Goal: Task Accomplishment & Management: Complete application form

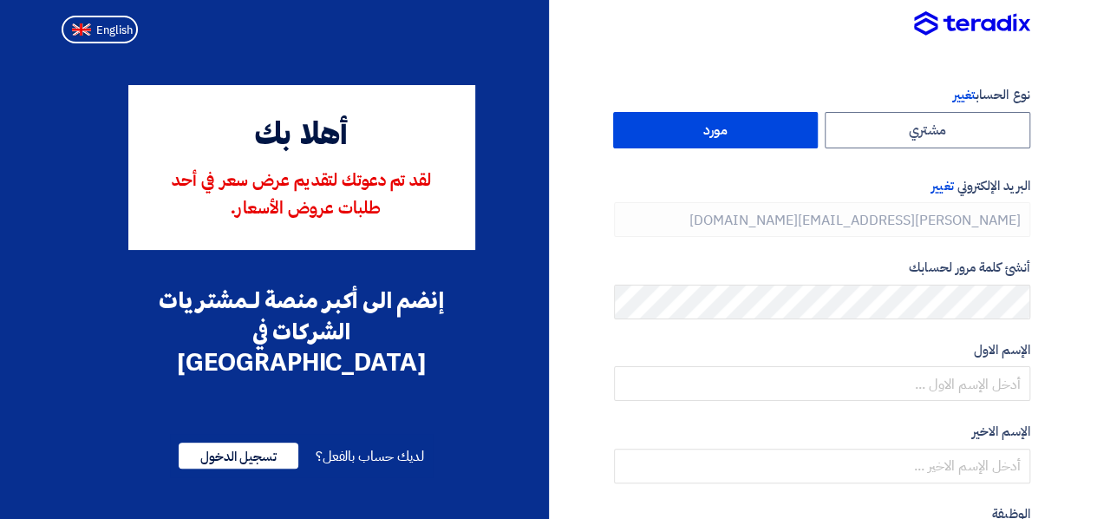
type input "[PHONE_NUMBER]"
click at [214, 442] on span "تسجيل الدخول" at bounding box center [239, 455] width 120 height 26
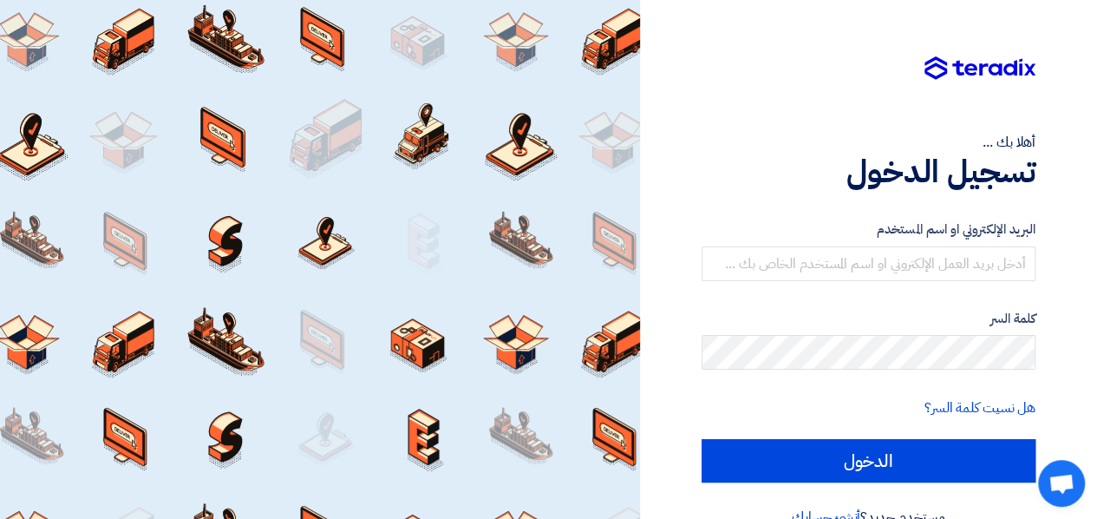
click at [767, 284] on form "البريد الإلكتروني او اسم المستخدم كلمة السر هل نسيت كلمة السر؟ الدخول" at bounding box center [869, 350] width 334 height 263
click at [787, 262] on input "text" at bounding box center [869, 263] width 334 height 35
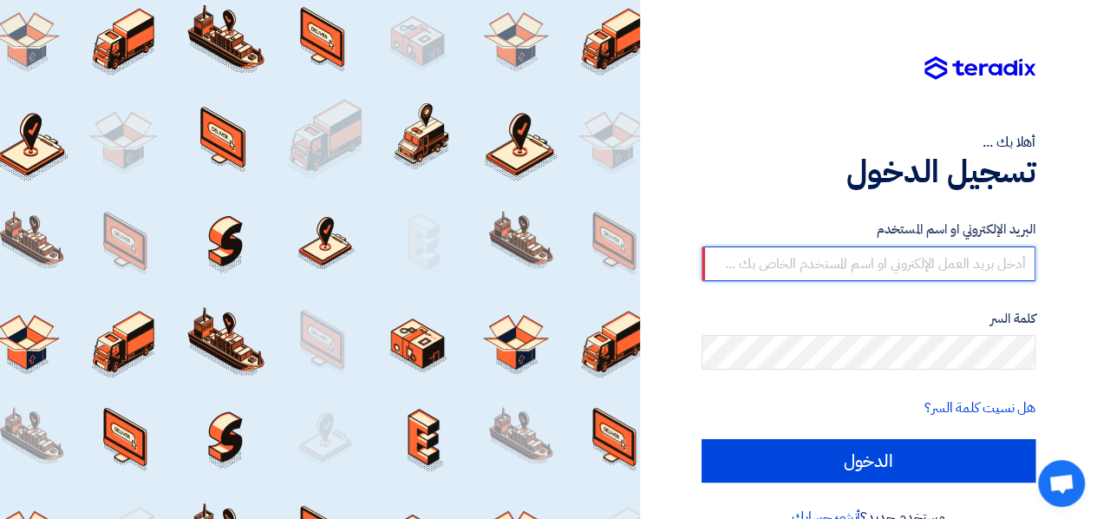
type input "[PERSON_NAME][EMAIL_ADDRESS][DOMAIN_NAME]"
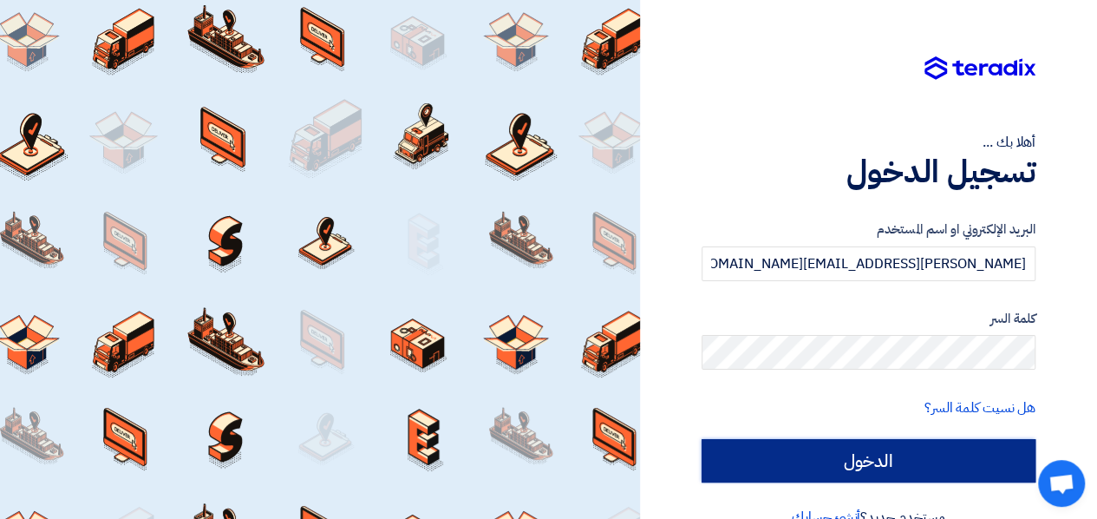
click at [744, 445] on input "الدخول" at bounding box center [869, 460] width 334 height 43
type input "Sign in"
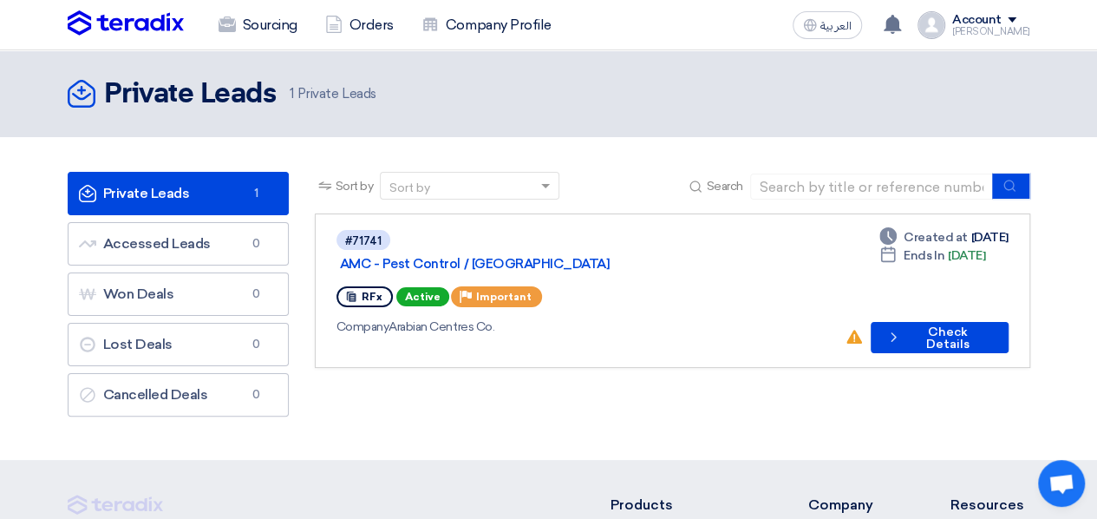
click at [150, 204] on link "Private Leads Private Leads 1" at bounding box center [178, 193] width 221 height 43
click at [914, 322] on button "Check details Check Details" at bounding box center [940, 337] width 138 height 31
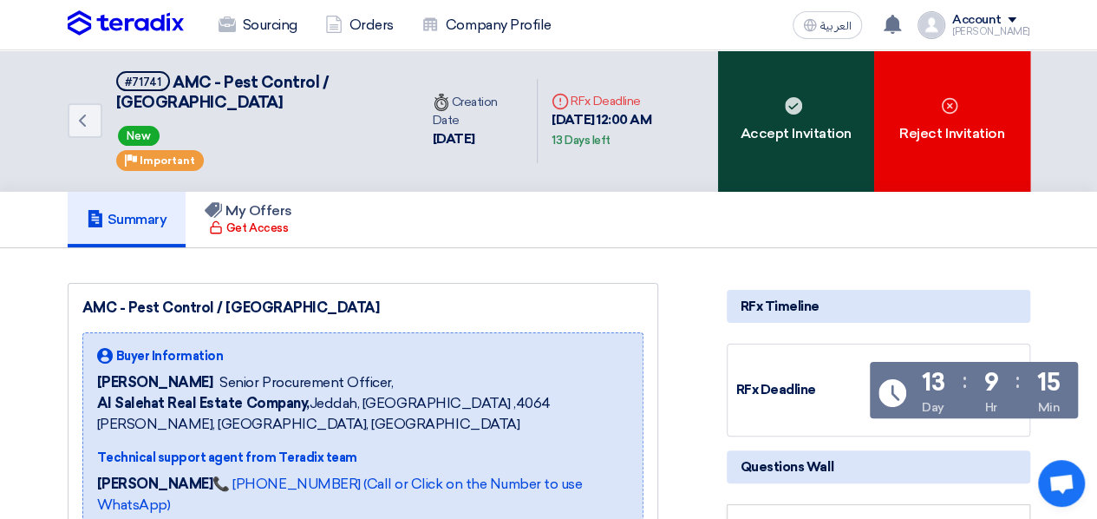
click at [805, 117] on div "Accept Invitation" at bounding box center [796, 120] width 156 height 141
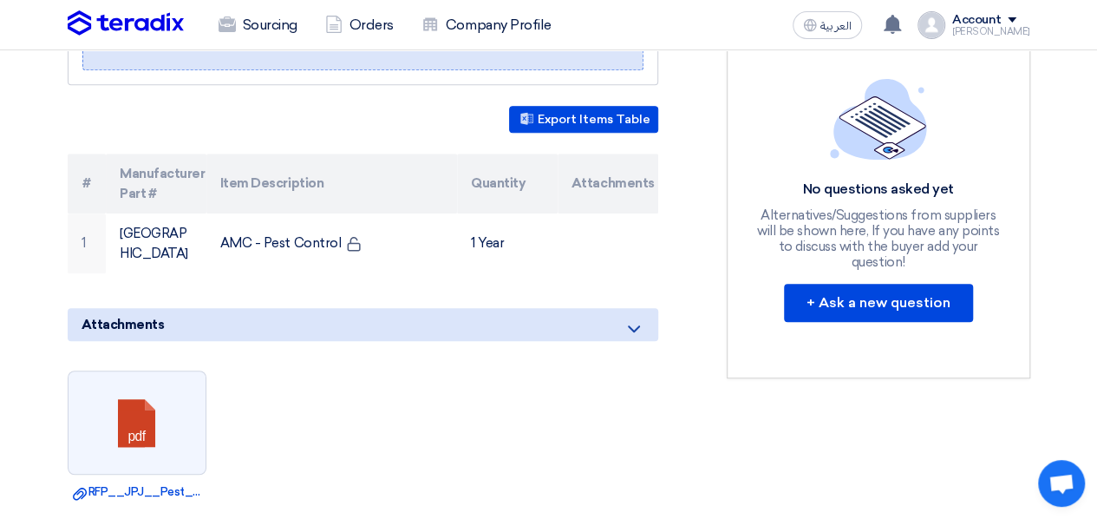
scroll to position [489, 0]
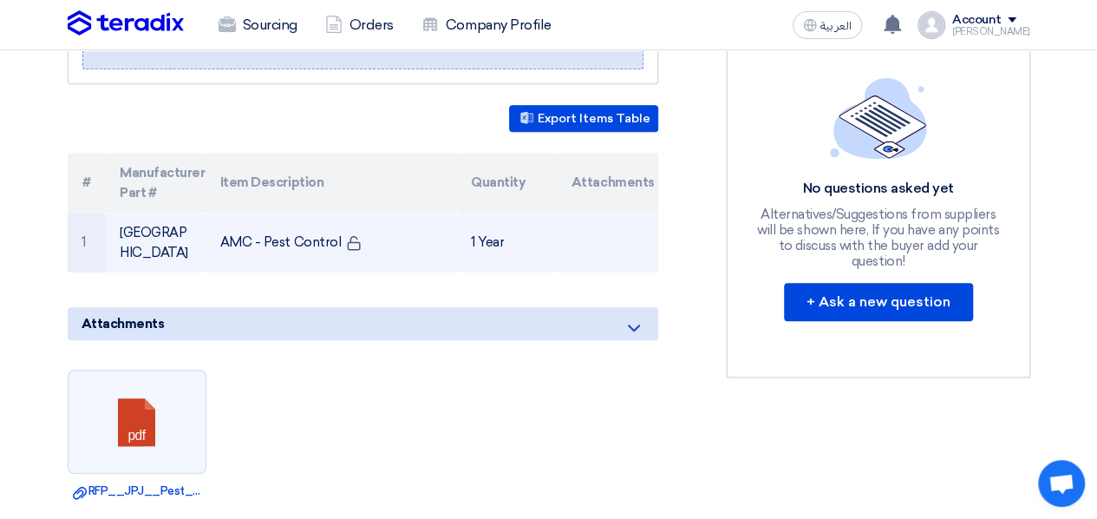
click at [437, 213] on td "AMC - Pest Control" at bounding box center [331, 243] width 251 height 60
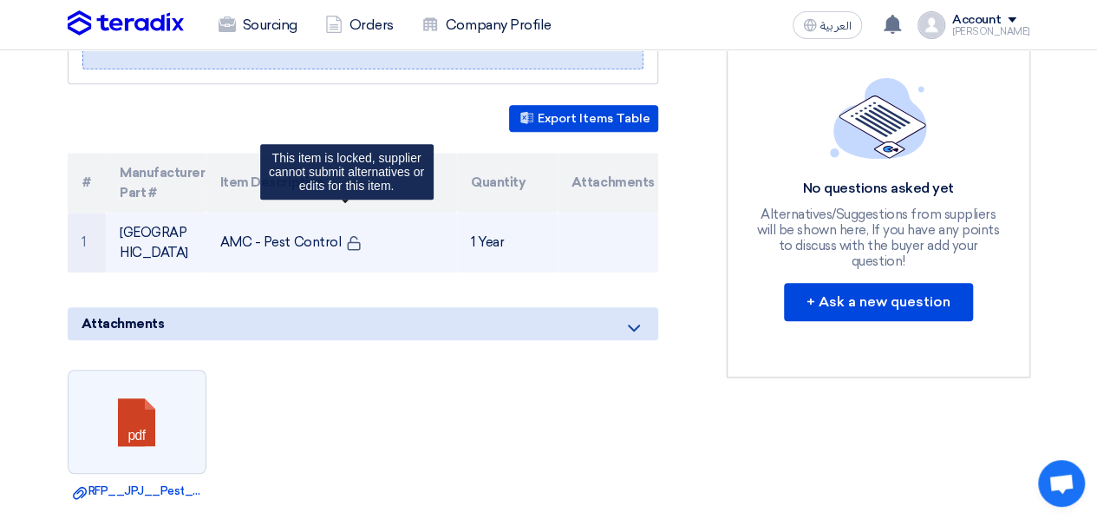
click at [347, 236] on use at bounding box center [353, 243] width 13 height 15
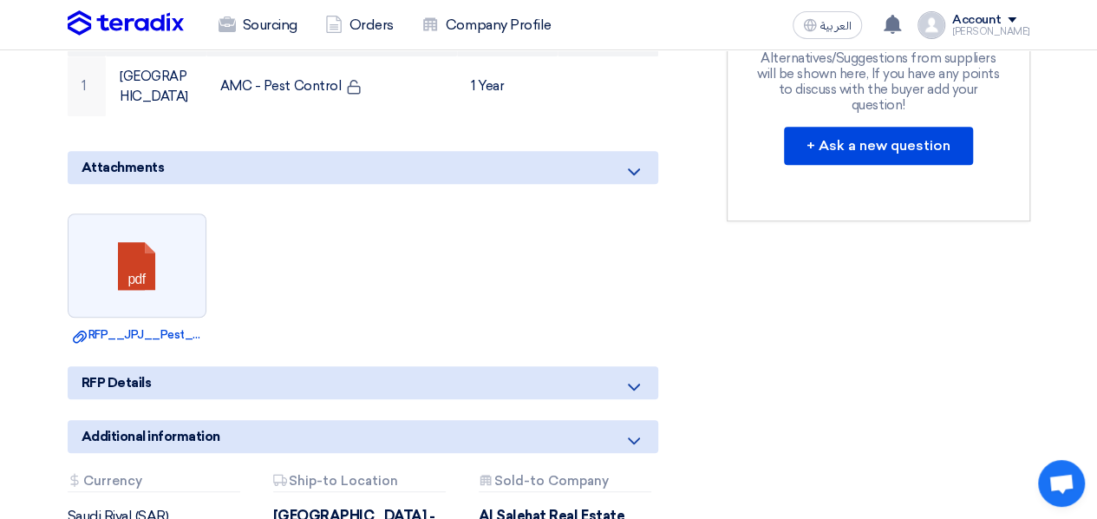
scroll to position [717, 0]
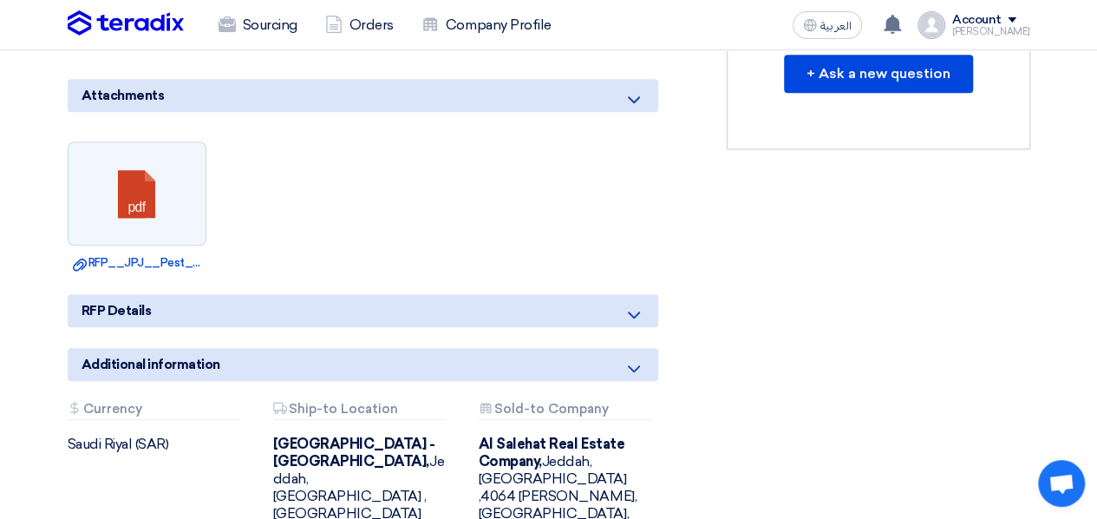
click at [364, 294] on div "RFP Details" at bounding box center [363, 310] width 591 height 33
click at [377, 294] on div "RFP Details" at bounding box center [363, 310] width 591 height 33
click at [625, 305] on icon at bounding box center [634, 315] width 21 height 21
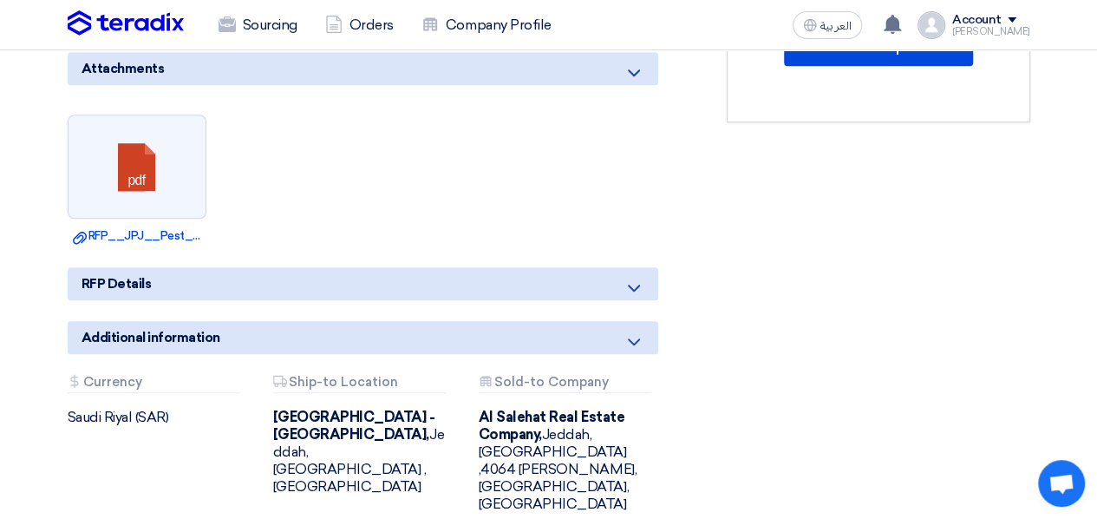
scroll to position [745, 0]
click at [632, 320] on div "Additional information Attachments Currency [GEOGRAPHIC_DATA] (SAR) Attachments…" at bounding box center [363, 429] width 591 height 219
click at [632, 331] on icon at bounding box center [634, 341] width 21 height 21
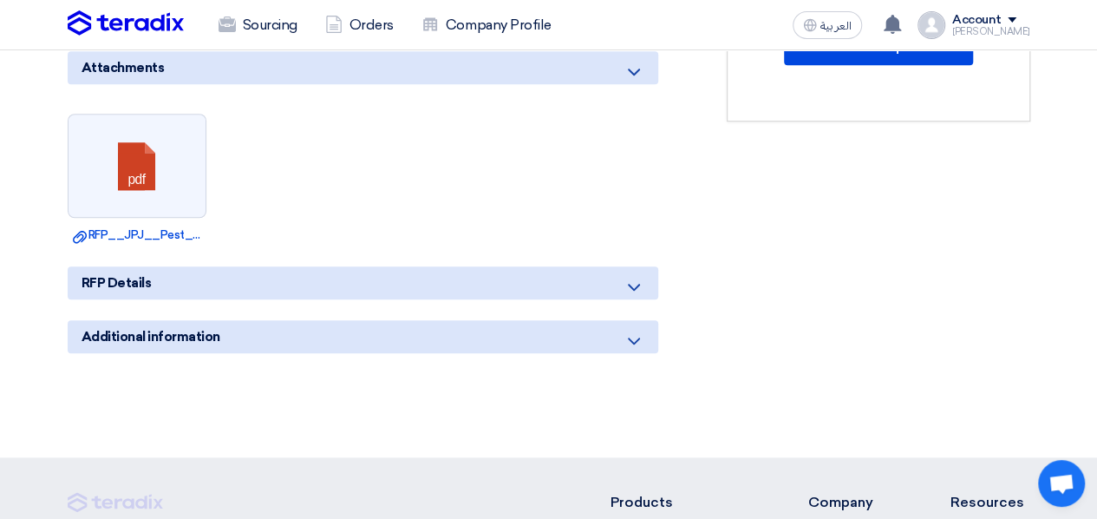
click at [632, 331] on icon at bounding box center [634, 341] width 21 height 21
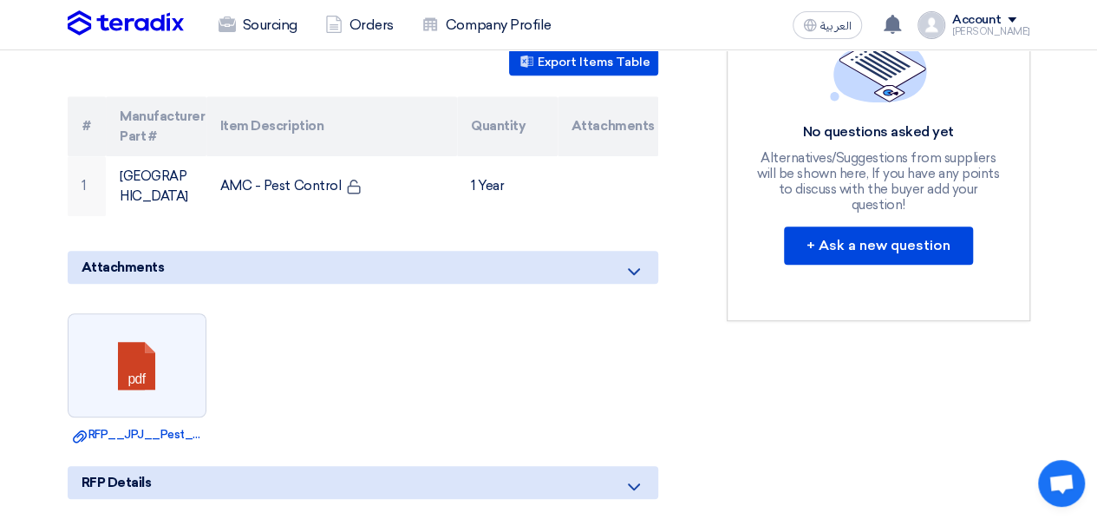
scroll to position [515, 0]
